Goal: Task Accomplishment & Management: Manage account settings

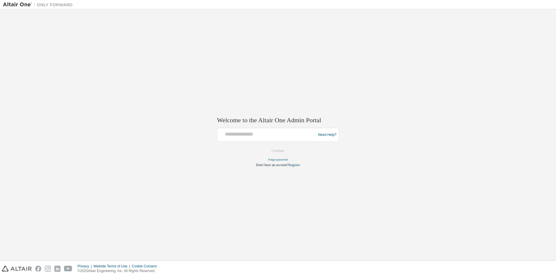
click at [318, 132] on div "Need Help?" at bounding box center [325, 135] width 21 height 11
click at [315, 132] on div "Need Help?" at bounding box center [278, 135] width 122 height 14
click at [307, 133] on input "text" at bounding box center [268, 134] width 96 height 8
type input "**********"
click at [288, 151] on button "Continue" at bounding box center [277, 151] width 25 height 9
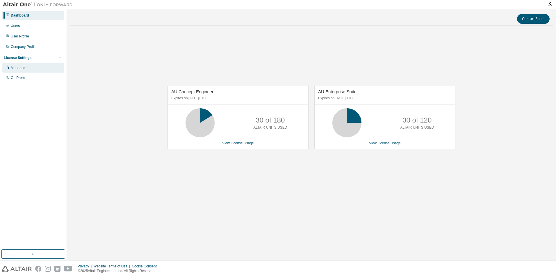
click at [24, 68] on div "Managed" at bounding box center [18, 68] width 15 height 5
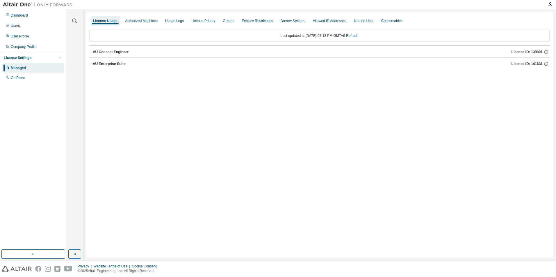
click at [91, 66] on button "AU Enterprise Suite License ID: 141631" at bounding box center [319, 64] width 460 height 13
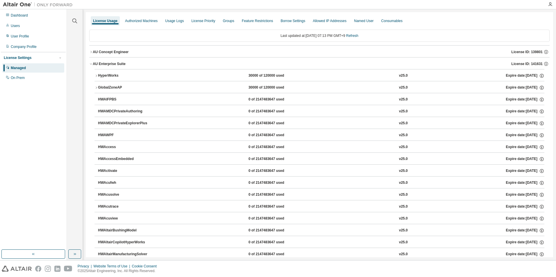
click at [113, 71] on button "HyperWorks 30000 of 120000 used v25.0 Expire date: 2025-10-21" at bounding box center [319, 75] width 450 height 13
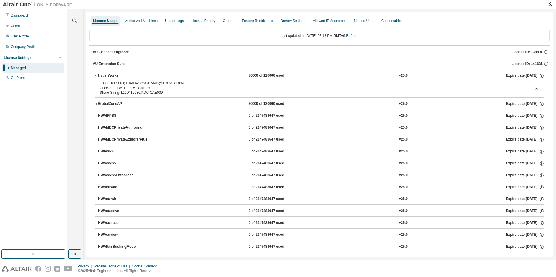
click at [535, 87] on icon at bounding box center [536, 88] width 3 height 4
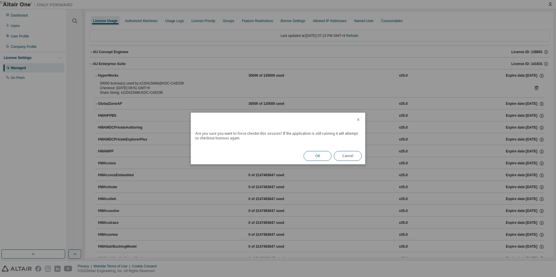
click at [323, 157] on button "OK" at bounding box center [318, 156] width 28 height 10
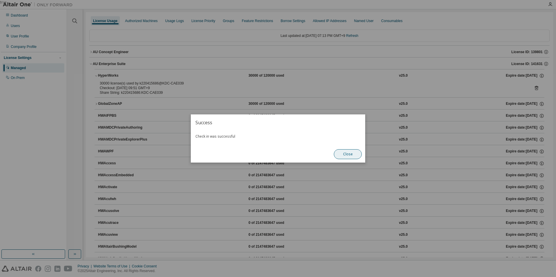
click at [346, 155] on button "Close" at bounding box center [348, 154] width 28 height 10
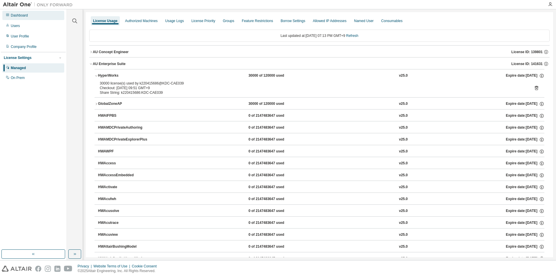
click at [22, 16] on div "Dashboard" at bounding box center [19, 15] width 17 height 5
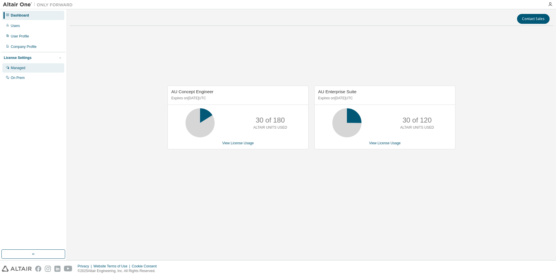
click at [24, 67] on div "Managed" at bounding box center [18, 68] width 15 height 5
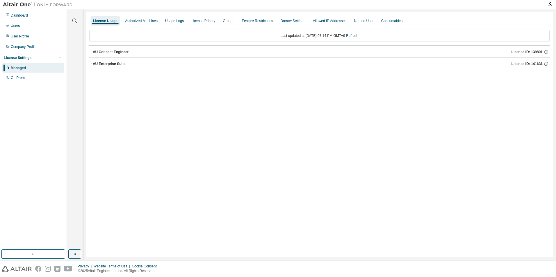
click at [92, 63] on icon "button" at bounding box center [90, 63] width 3 height 3
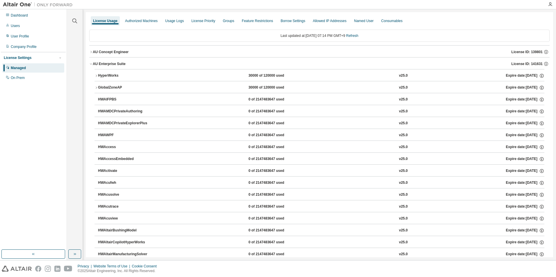
click at [120, 76] on div "HyperWorks" at bounding box center [124, 75] width 52 height 5
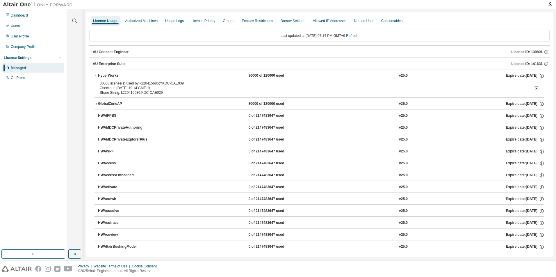
click at [534, 85] on icon at bounding box center [536, 87] width 5 height 5
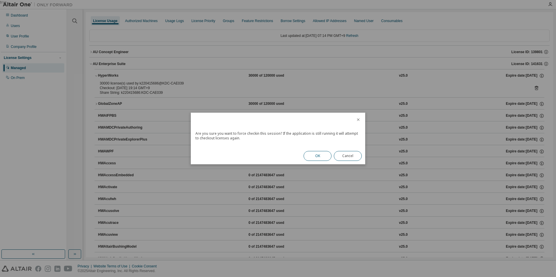
click at [316, 156] on button "OK" at bounding box center [318, 156] width 28 height 10
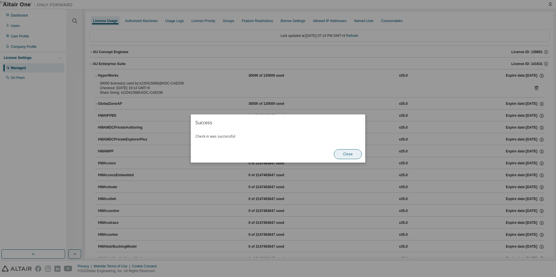
click at [350, 156] on button "Close" at bounding box center [348, 154] width 28 height 10
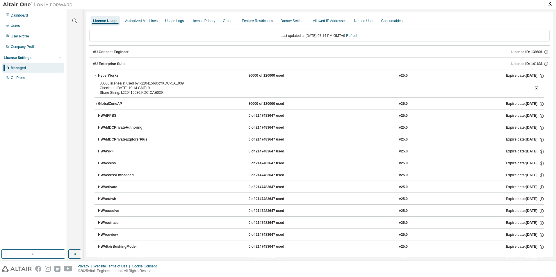
click at [535, 87] on icon at bounding box center [536, 88] width 3 height 4
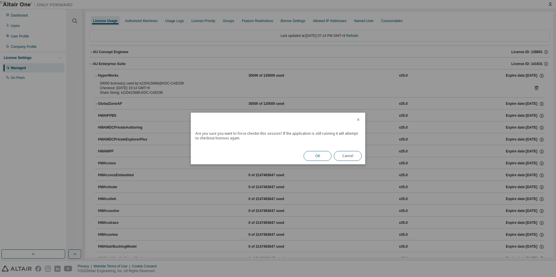
click at [315, 158] on button "OK" at bounding box center [318, 156] width 28 height 10
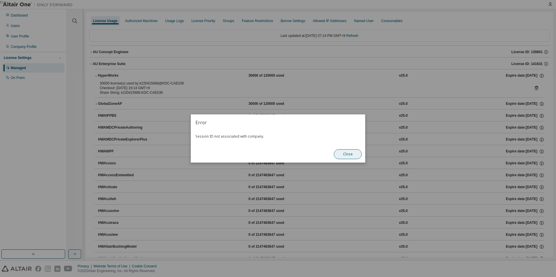
click at [345, 154] on button "Close" at bounding box center [348, 154] width 28 height 10
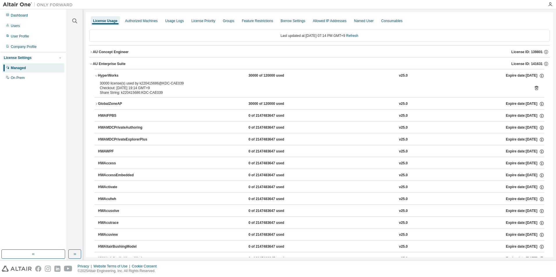
click at [536, 89] on div "30000 license(s) used by k220415686@KDC-CAE039 Checkout: 2025-09-03 19:14 GMT+9…" at bounding box center [319, 89] width 450 height 16
click at [534, 89] on icon at bounding box center [536, 87] width 5 height 5
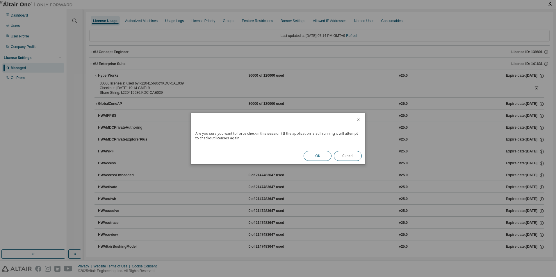
click at [323, 156] on button "OK" at bounding box center [318, 156] width 28 height 10
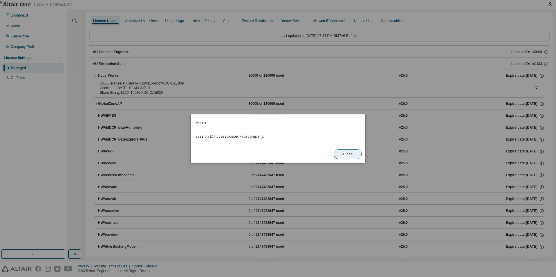
click at [352, 153] on button "Close" at bounding box center [348, 154] width 28 height 10
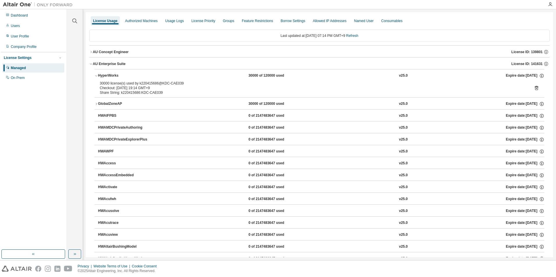
click at [552, 4] on div at bounding box center [550, 4] width 12 height 5
